Goal: Transaction & Acquisition: Purchase product/service

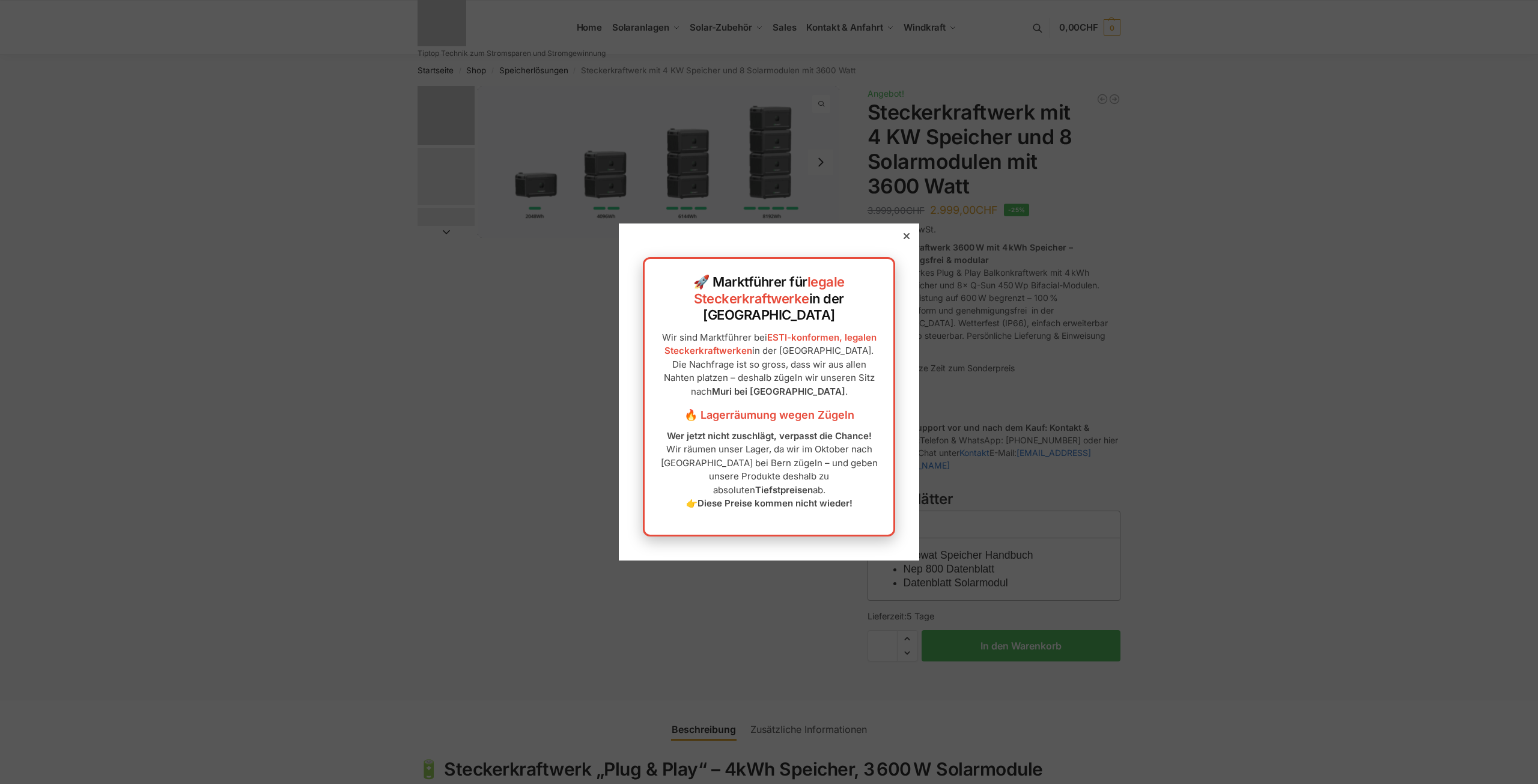
click at [903, 239] on icon at bounding box center [906, 236] width 6 height 6
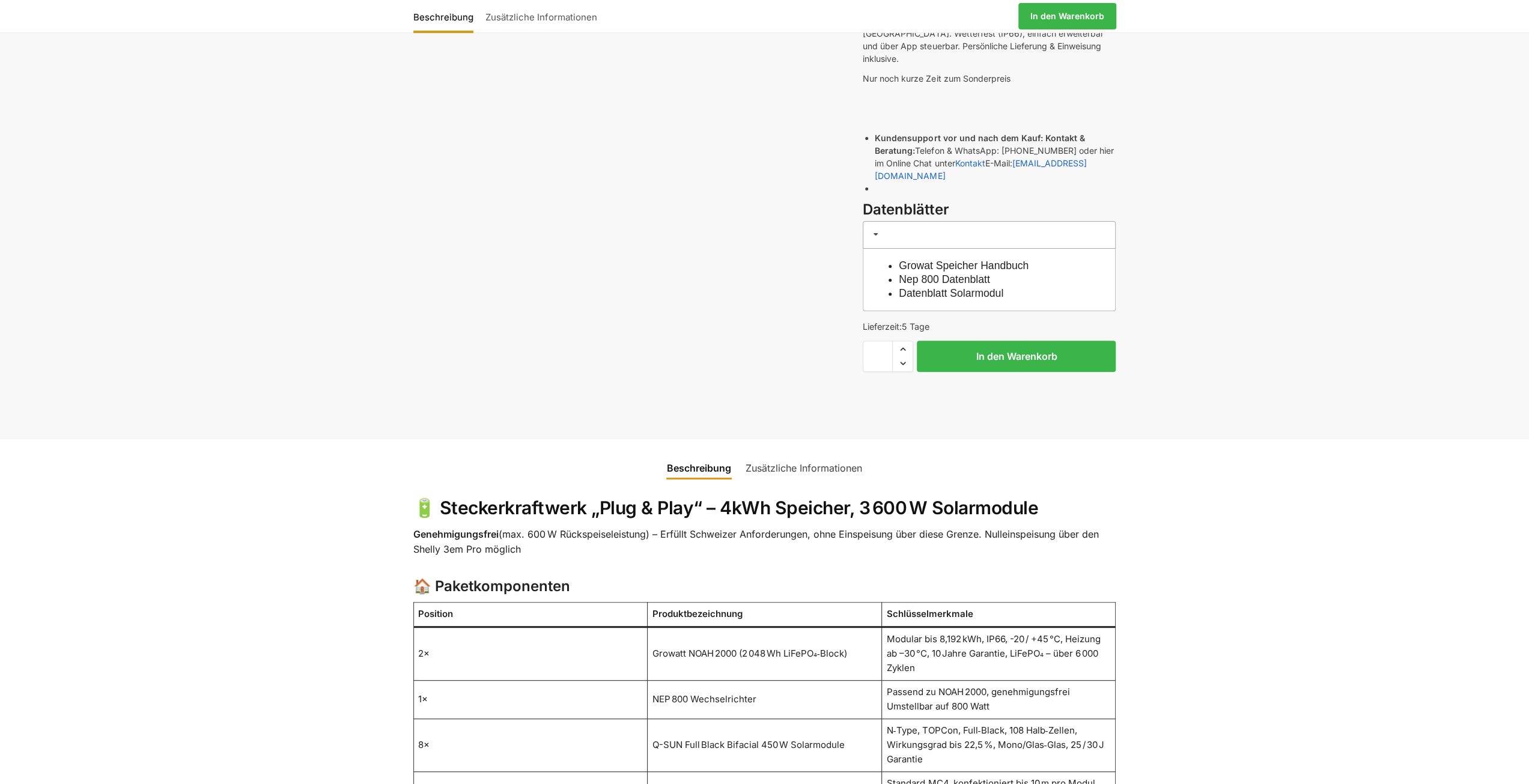
scroll to position [481, 0]
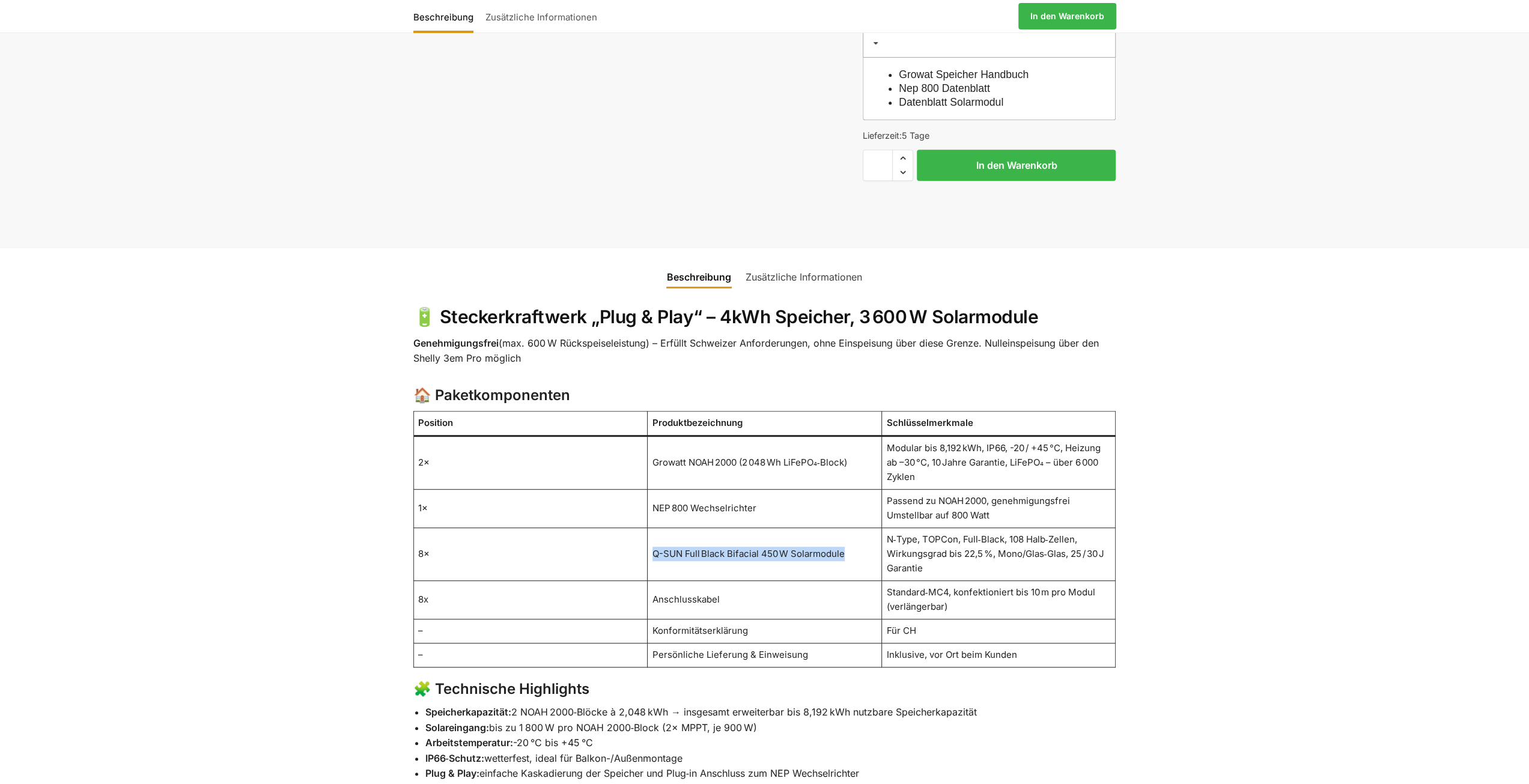
drag, startPoint x: 650, startPoint y: 529, endPoint x: 851, endPoint y: 529, distance: 201.0
click at [851, 529] on td "Q-SUN Full Black Bifacial 450 W Solarmodule" at bounding box center [765, 554] width 234 height 53
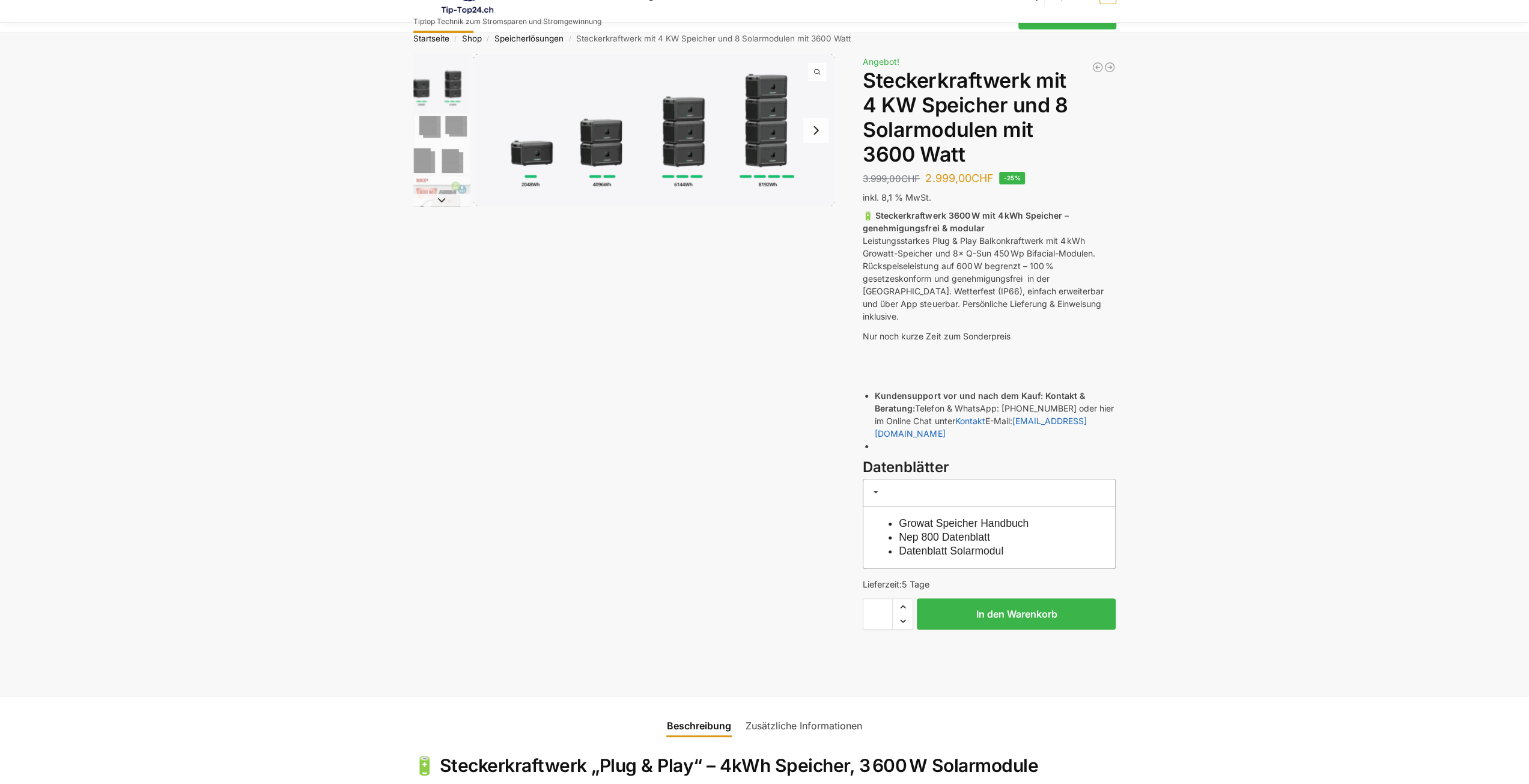
scroll to position [0, 0]
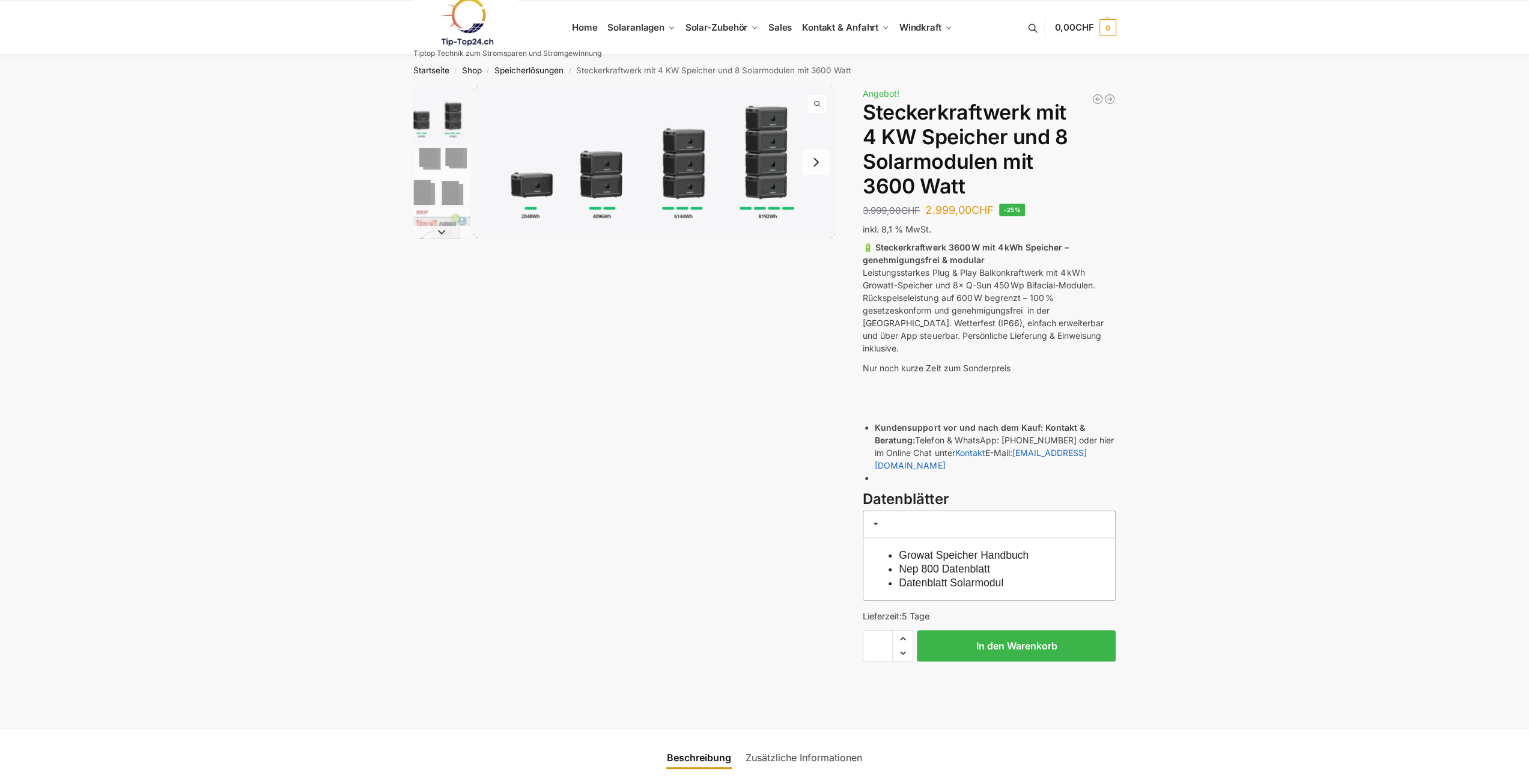
click at [434, 195] on img "2 / 9" at bounding box center [442, 176] width 57 height 57
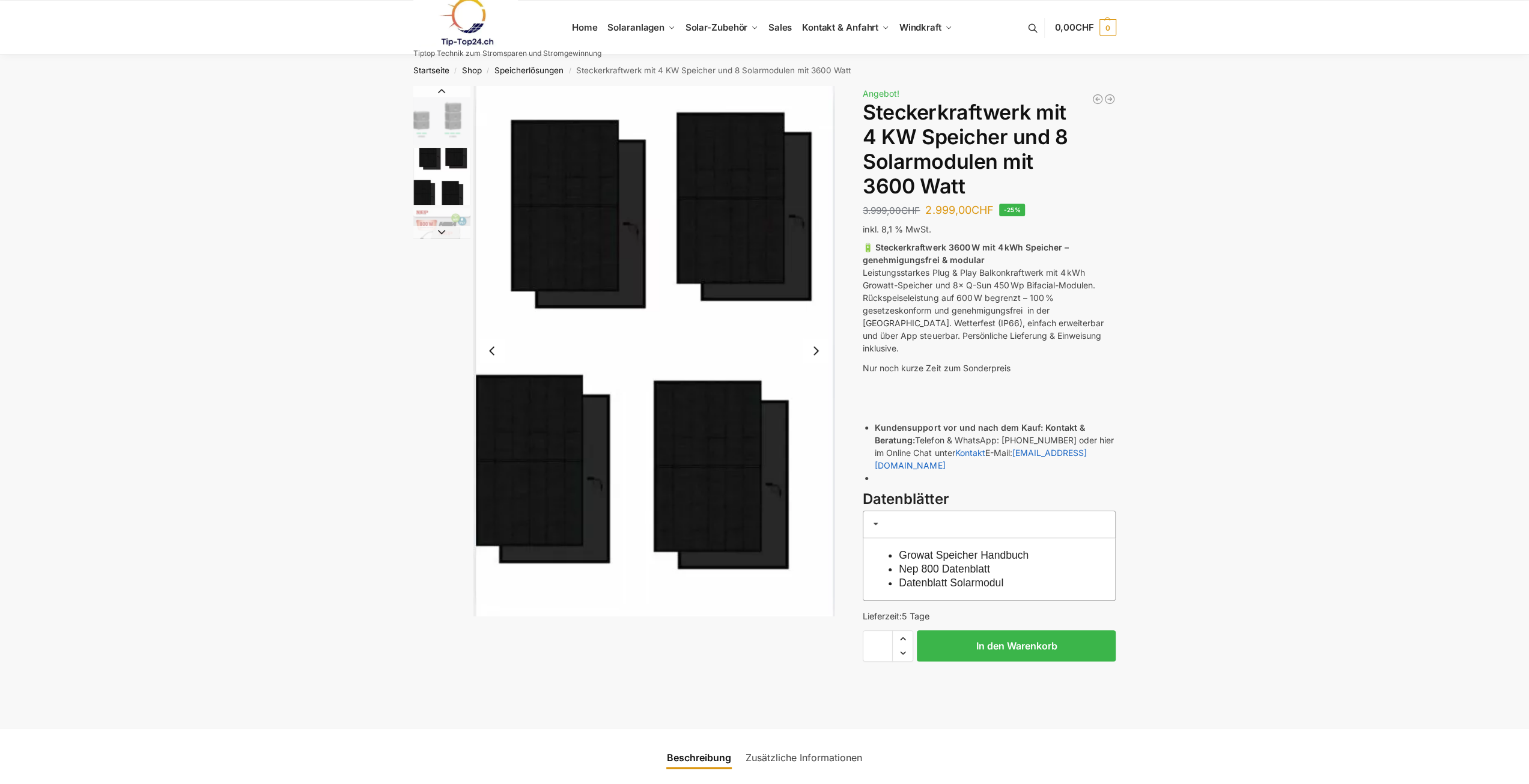
click at [434, 195] on img "2 / 9" at bounding box center [442, 176] width 57 height 57
drag, startPoint x: 980, startPoint y: 294, endPoint x: 861, endPoint y: 297, distance: 119.0
click at [861, 297] on div "Beschreibung Zusätzliche Informationen 3.999,00 CHF Ursprünglicher Preis war: 3…" at bounding box center [764, 407] width 753 height 642
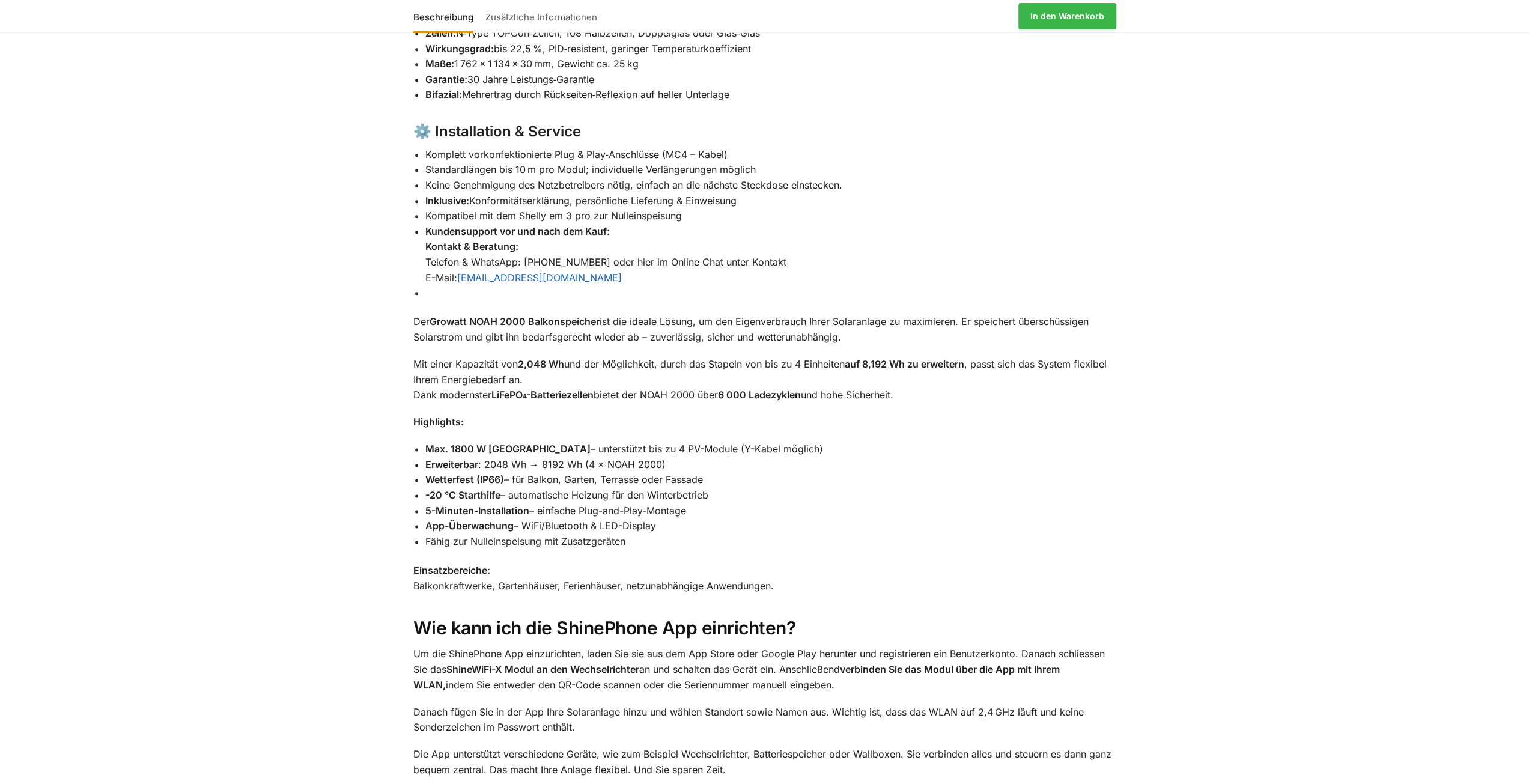
scroll to position [1201, 0]
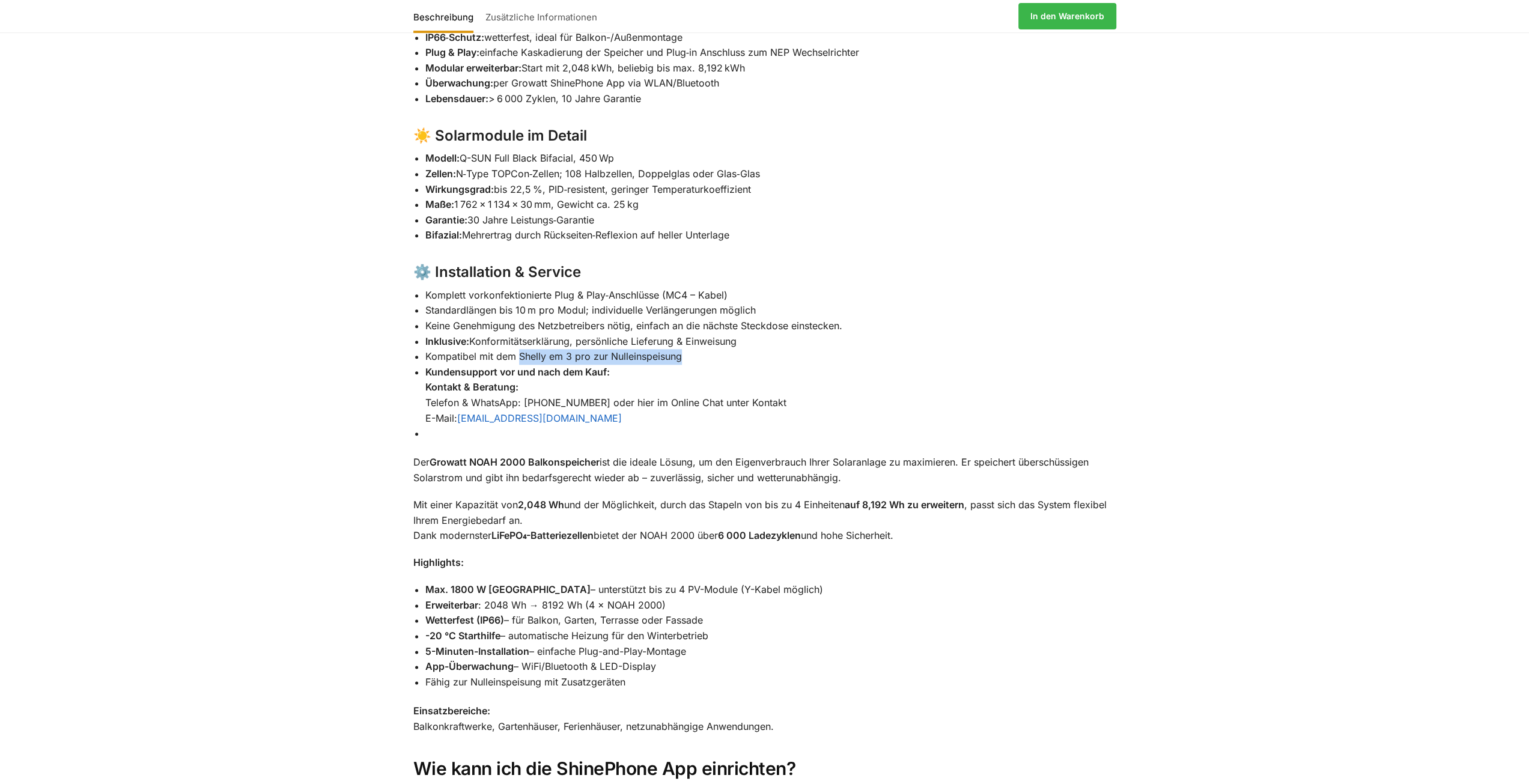
drag, startPoint x: 715, startPoint y: 325, endPoint x: 516, endPoint y: 333, distance: 199.2
click at [516, 349] on li "Kompatibel mit dem Shelly em 3 pro zur Nulleinspeisung" at bounding box center [770, 357] width 691 height 16
copy li "[PERSON_NAME] em 3 pro zur Nulleinspeisung"
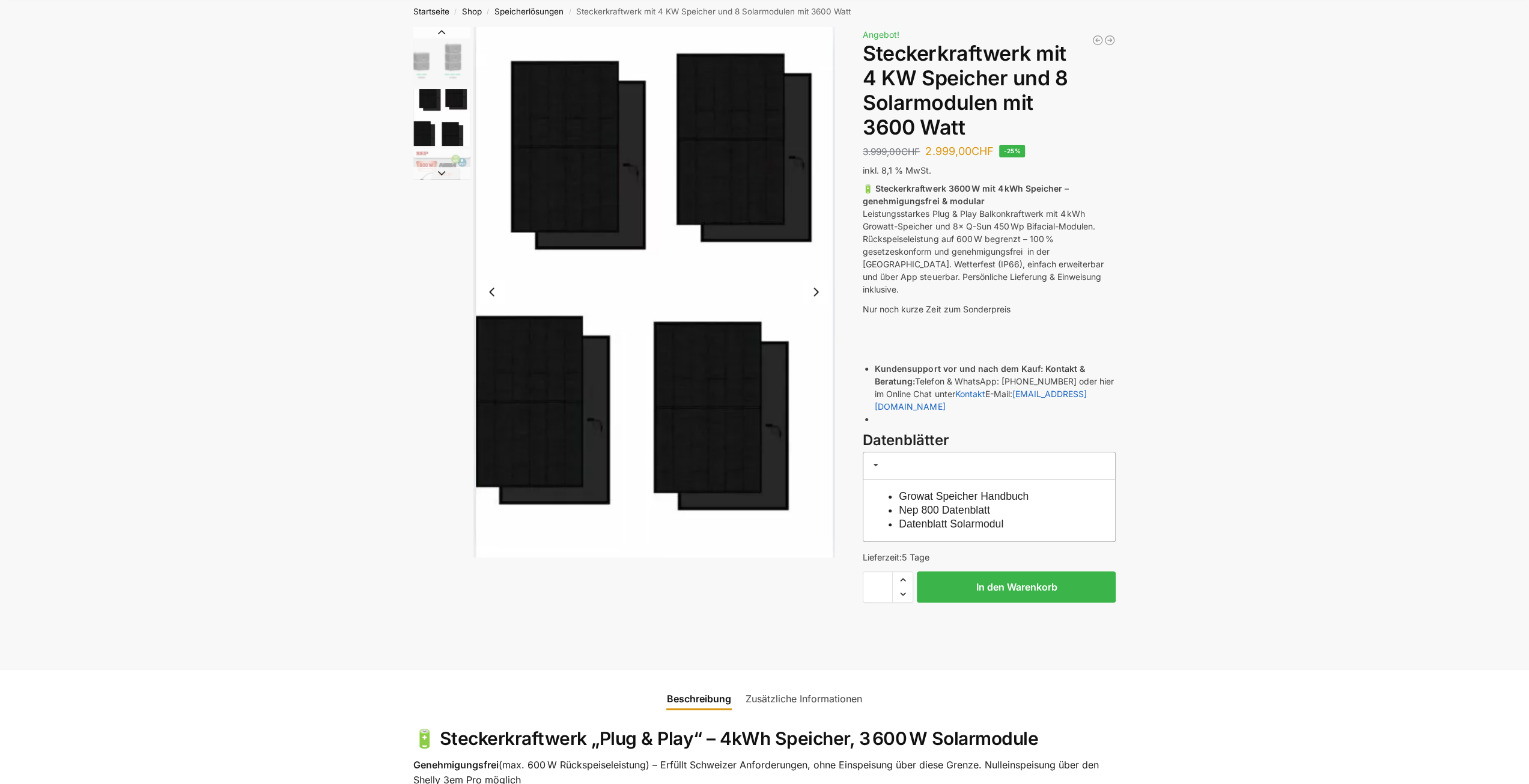
scroll to position [0, 0]
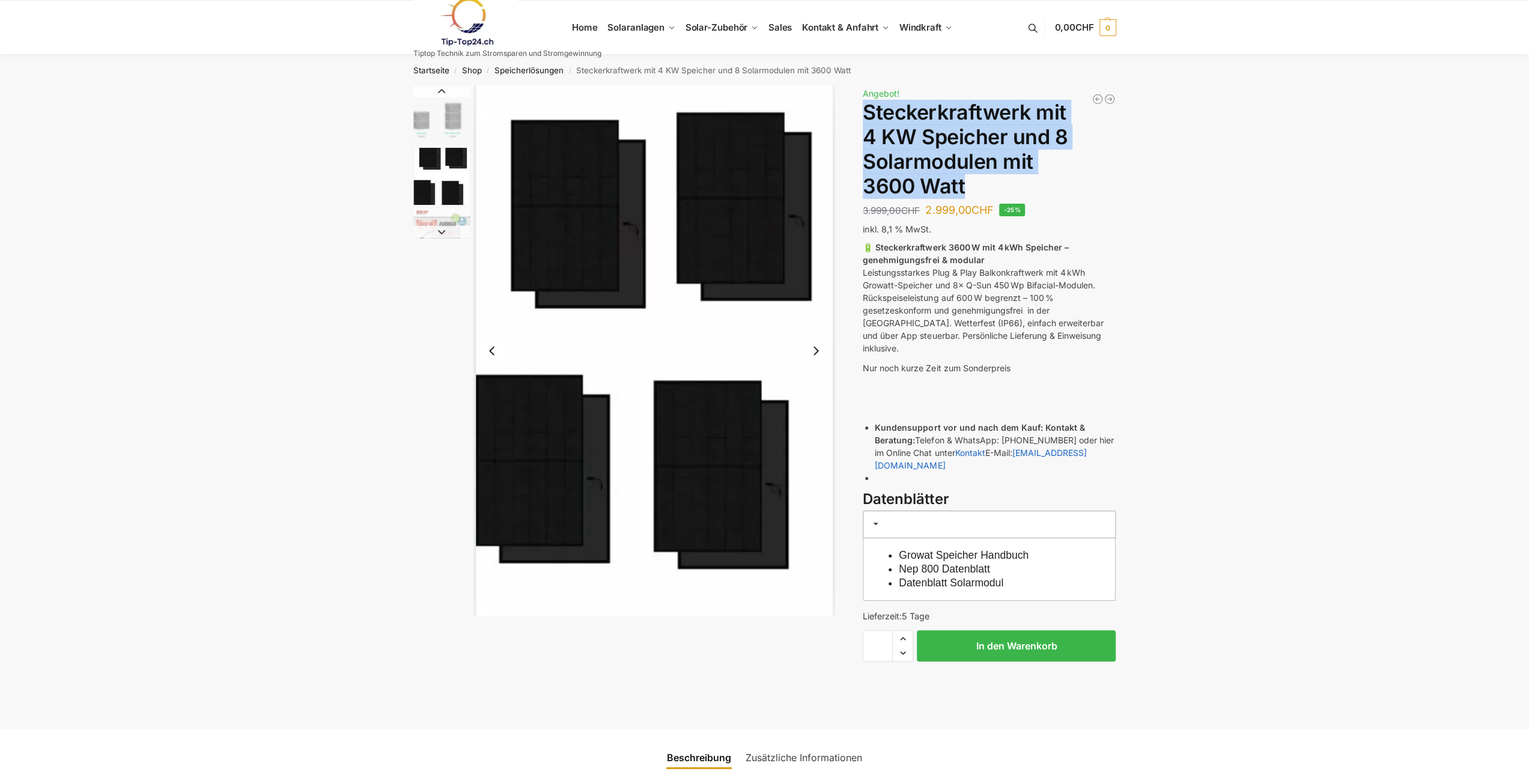
drag, startPoint x: 869, startPoint y: 112, endPoint x: 963, endPoint y: 189, distance: 121.5
click at [963, 189] on h1 "Steckerkraftwerk mit 4 KW Speicher und 8 Solarmodulen mit 3600 Watt" at bounding box center [989, 149] width 253 height 98
click at [974, 184] on h1 "Steckerkraftwerk mit 4 KW Speicher und 8 Solarmodulen mit 3600 Watt" at bounding box center [989, 149] width 253 height 98
